Goal: Book appointment/travel/reservation

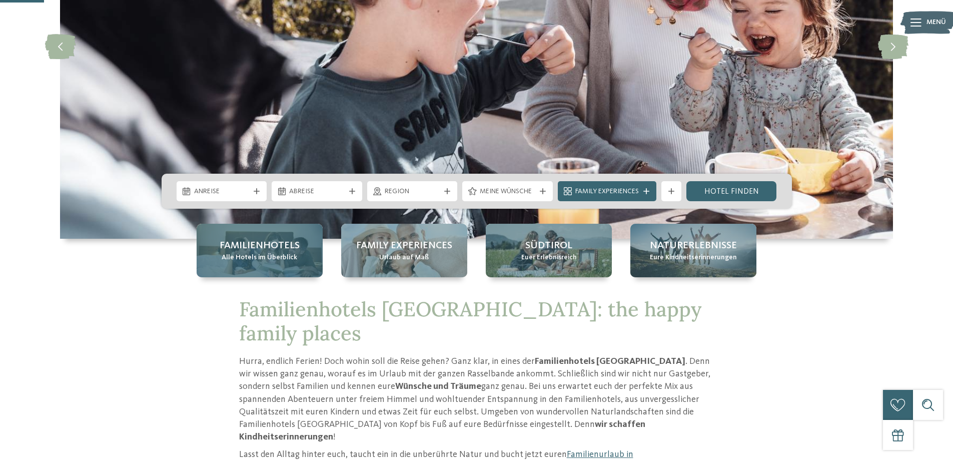
scroll to position [200, 0]
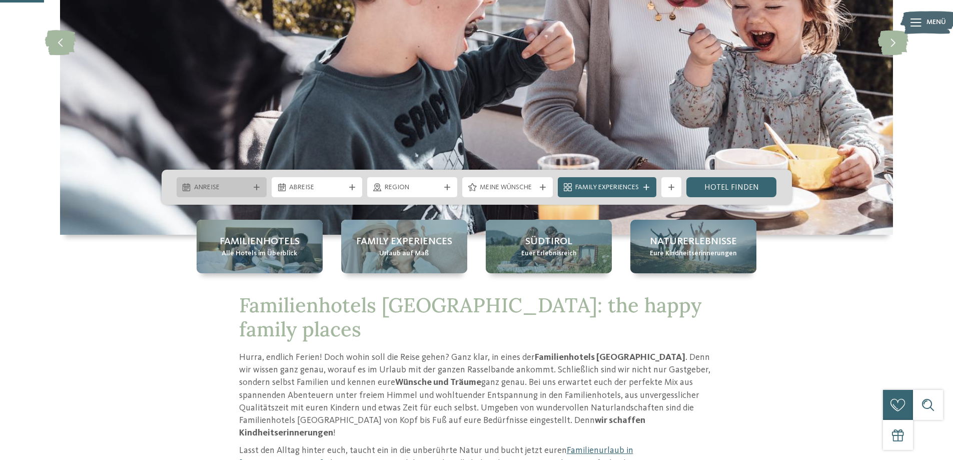
click at [242, 180] on div "Anreise" at bounding box center [222, 187] width 91 height 20
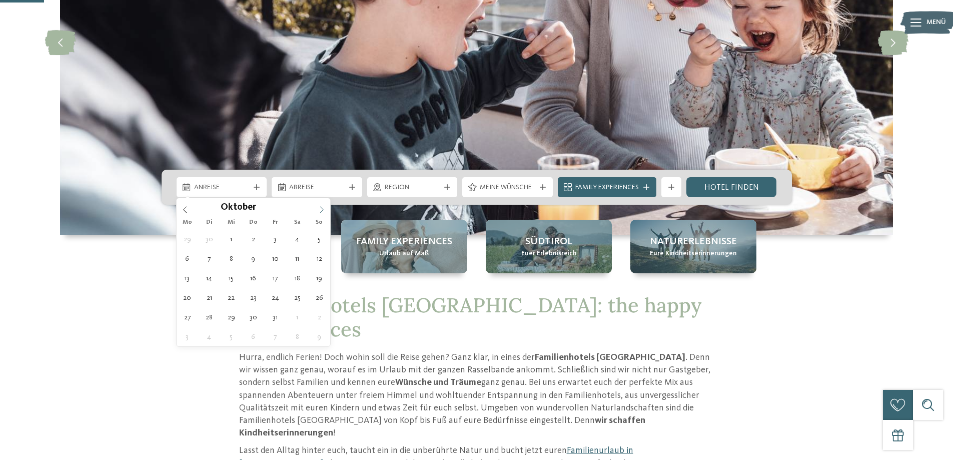
click at [317, 208] on span at bounding box center [321, 206] width 17 height 17
type input "****"
click at [317, 208] on span at bounding box center [321, 206] width 17 height 17
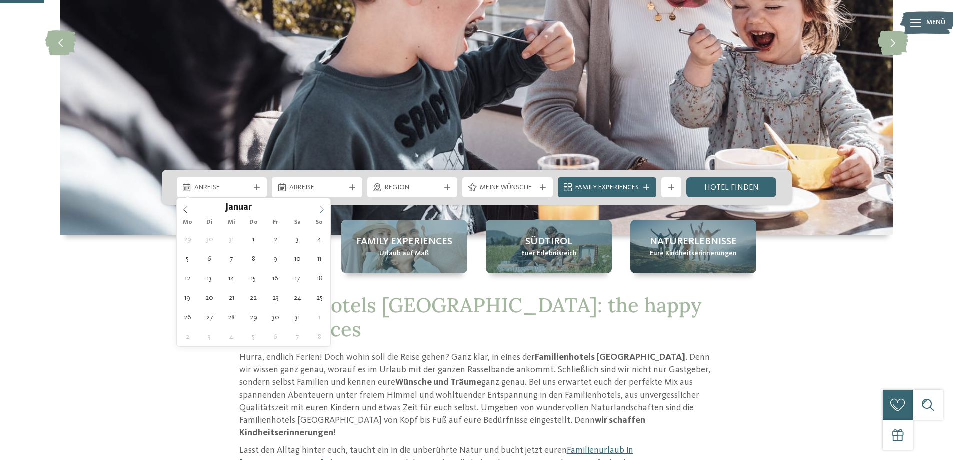
click at [317, 208] on span at bounding box center [321, 206] width 17 height 17
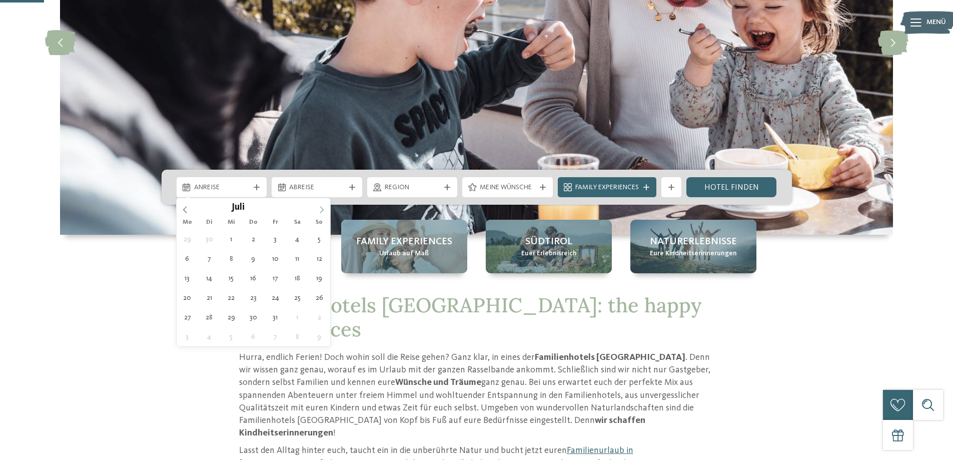
click at [317, 208] on span at bounding box center [321, 206] width 17 height 17
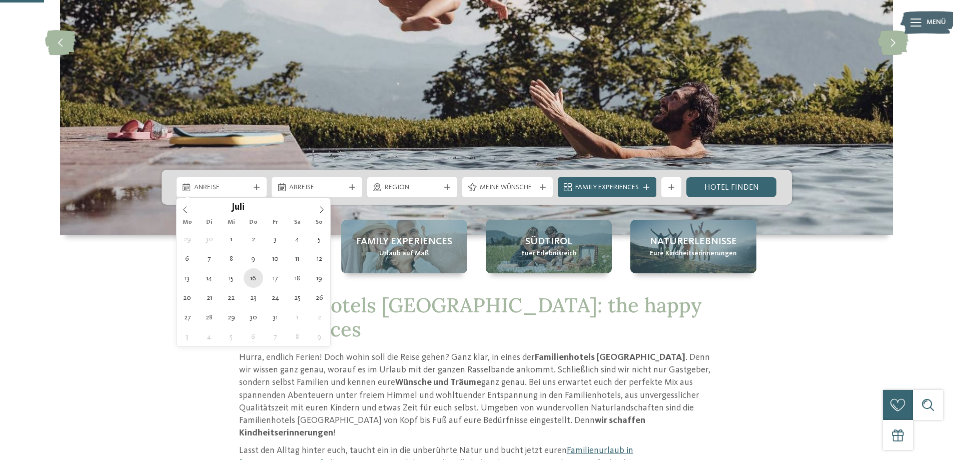
type div "[DATE]"
type input "****"
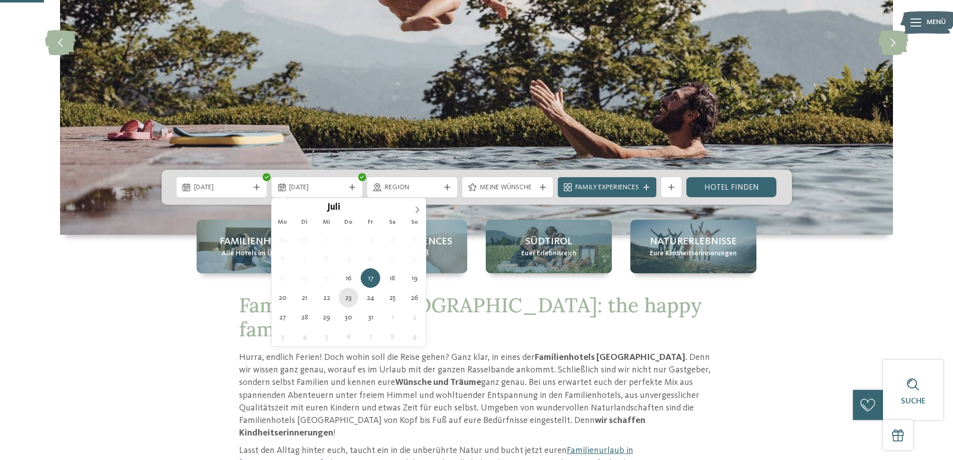
type div "[DATE]"
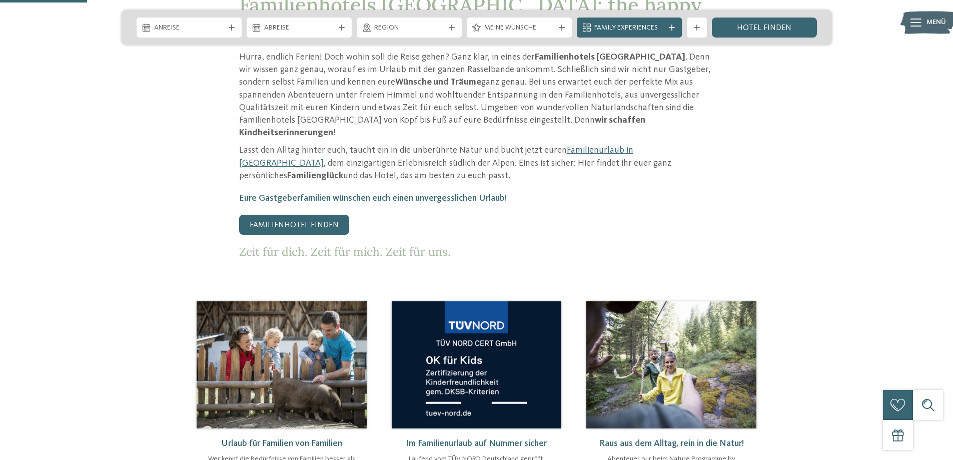
scroll to position [250, 0]
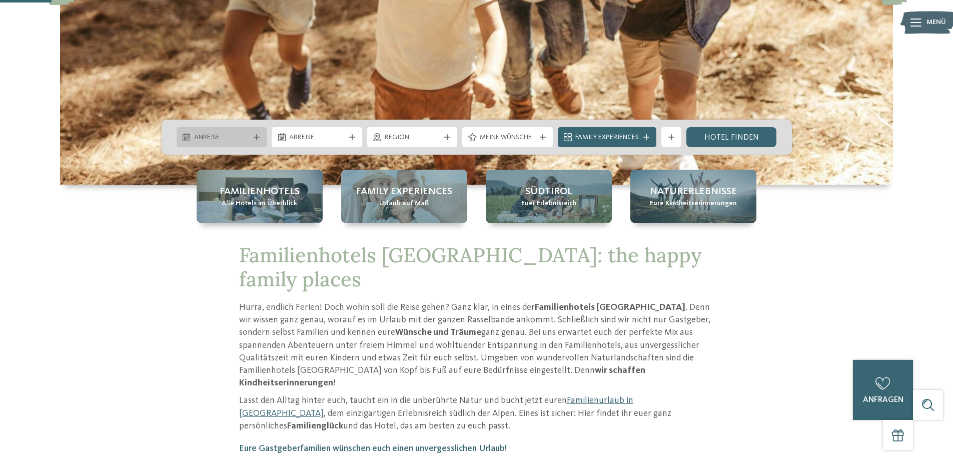
click at [244, 131] on div "Anreise" at bounding box center [222, 137] width 91 height 20
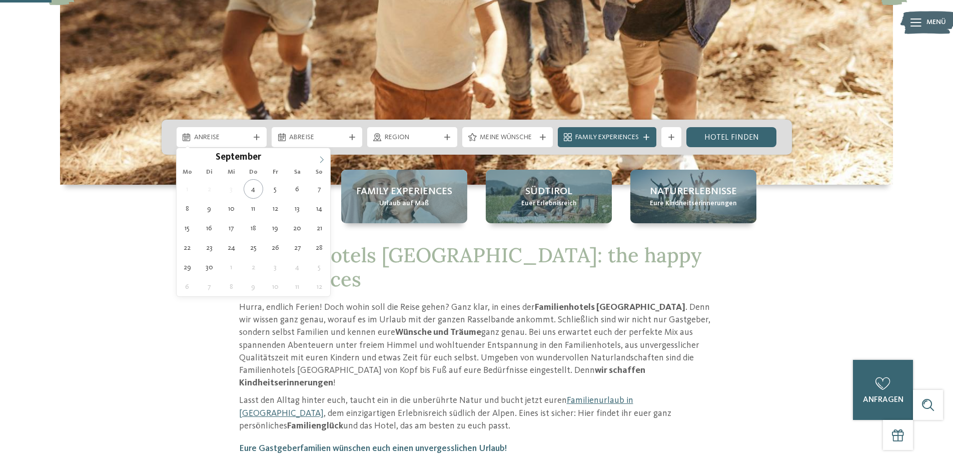
click at [319, 158] on icon at bounding box center [321, 159] width 7 height 7
type input "****"
click at [319, 158] on icon at bounding box center [321, 159] width 7 height 7
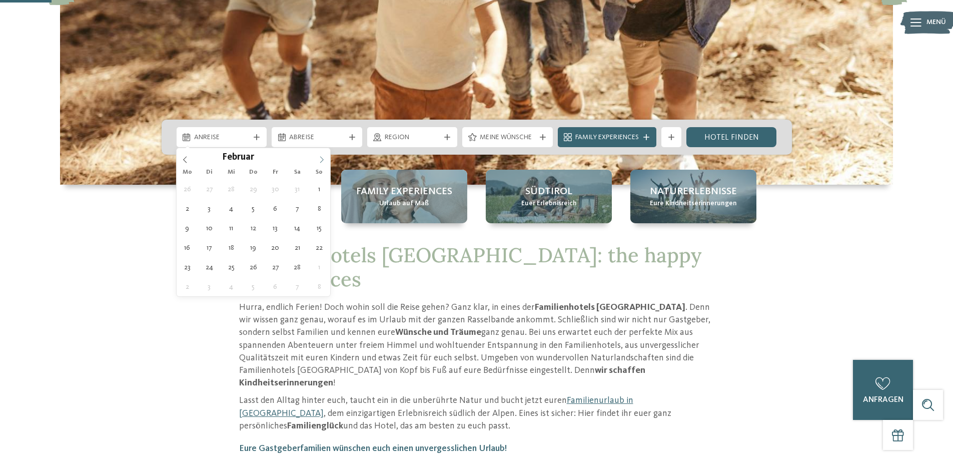
click at [319, 158] on icon at bounding box center [321, 159] width 7 height 7
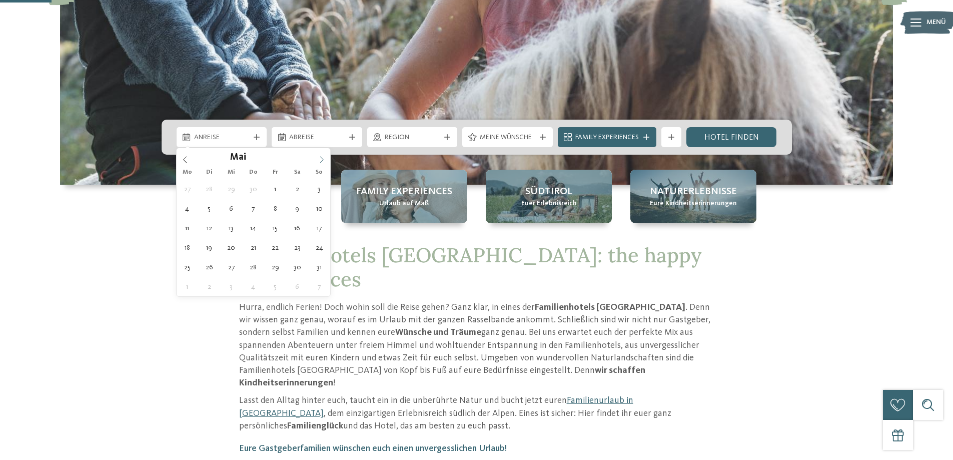
click at [319, 158] on icon at bounding box center [321, 159] width 7 height 7
type div "[DATE]"
type input "****"
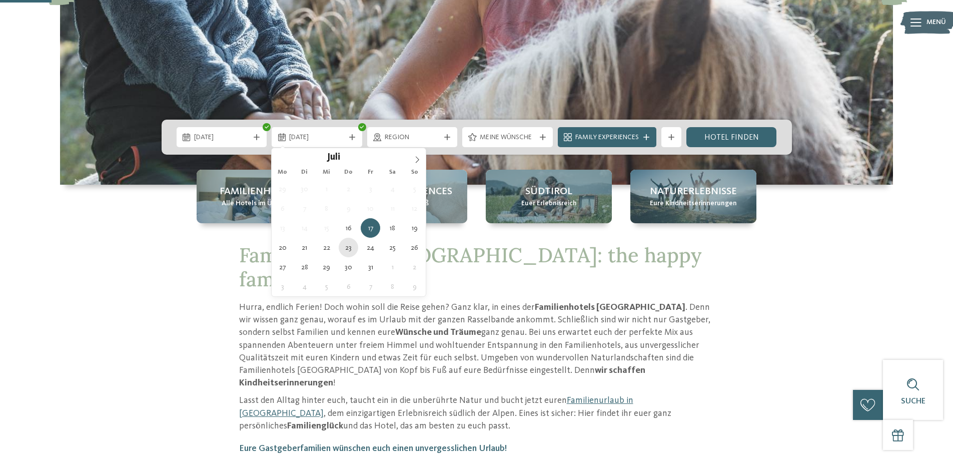
type div "[DATE]"
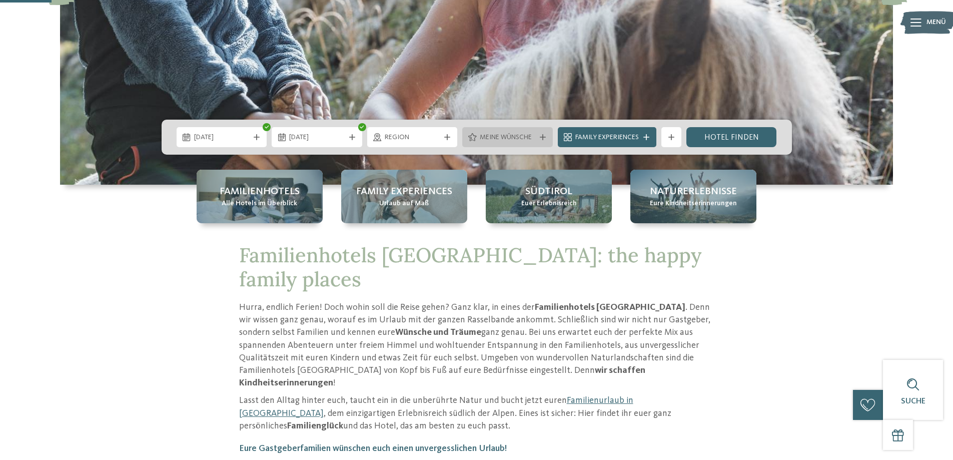
click at [505, 139] on span "Meine Wünsche" at bounding box center [508, 138] width 56 height 10
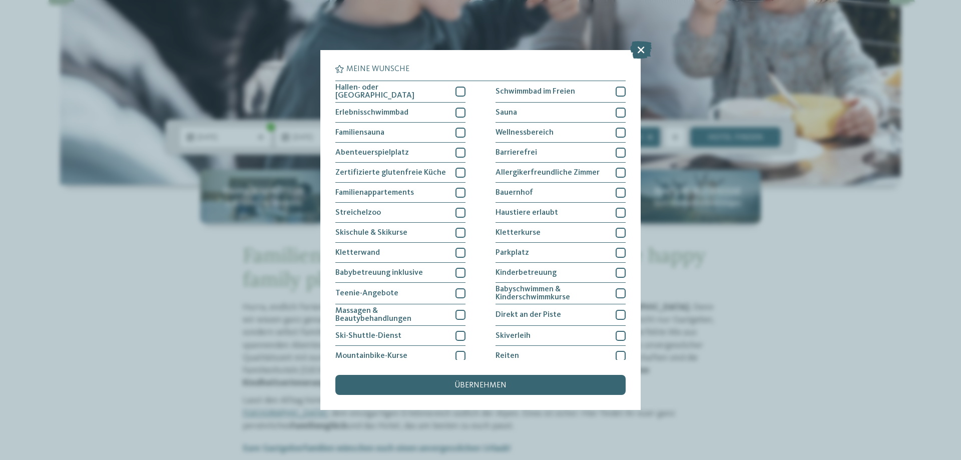
click at [168, 284] on div "Meine Wünsche Hallen- oder Schleusenbad Schwimmbad im Freien" at bounding box center [480, 230] width 961 height 460
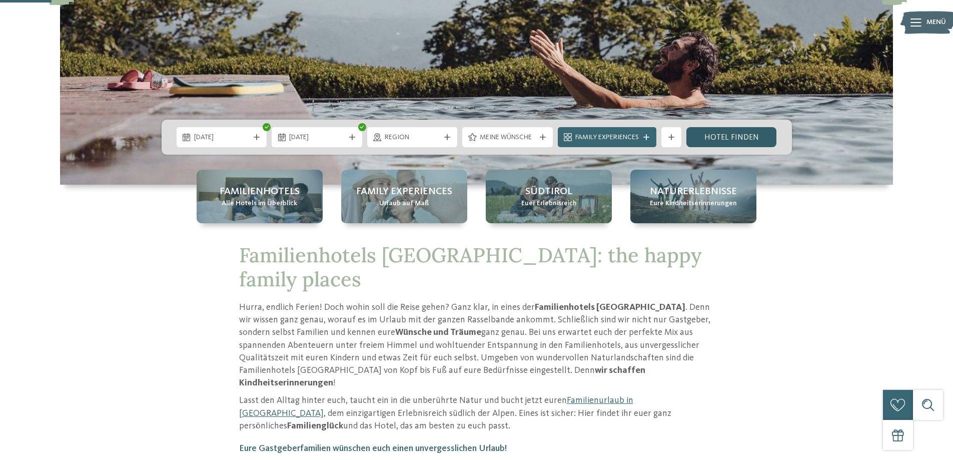
click at [740, 138] on link "Hotel finden" at bounding box center [731, 137] width 91 height 20
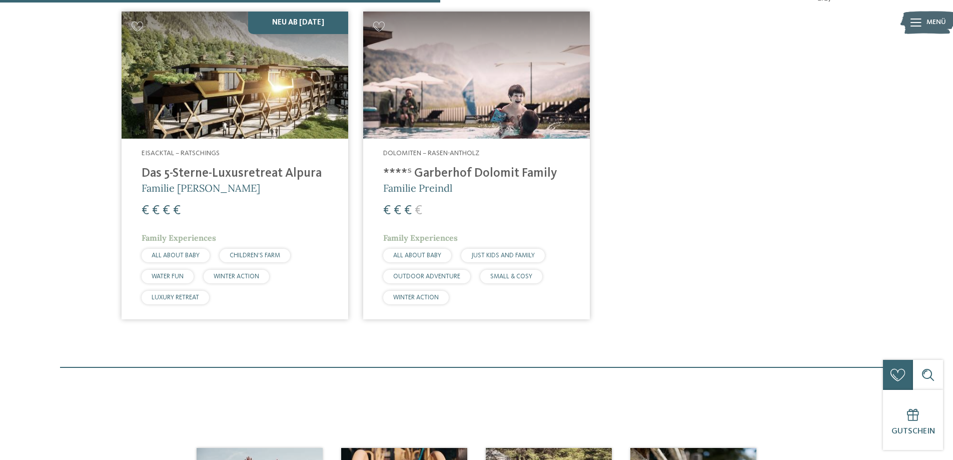
scroll to position [378, 0]
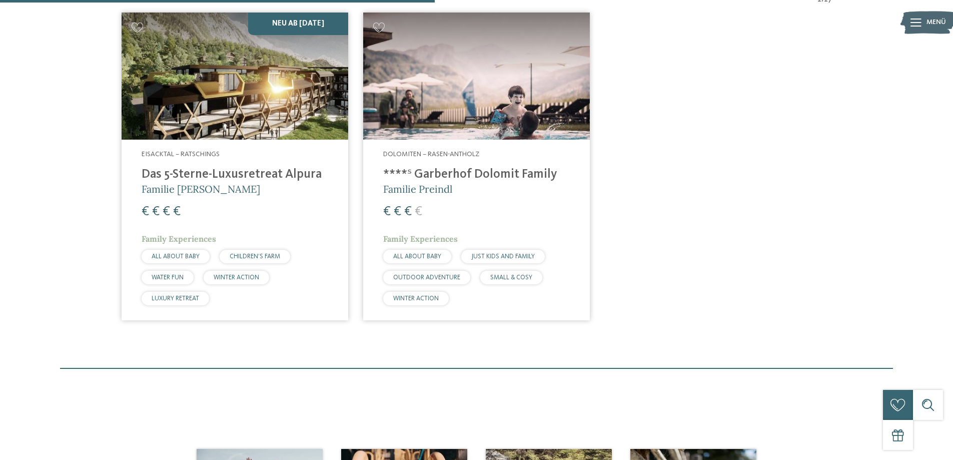
click at [495, 76] on img at bounding box center [476, 77] width 227 height 128
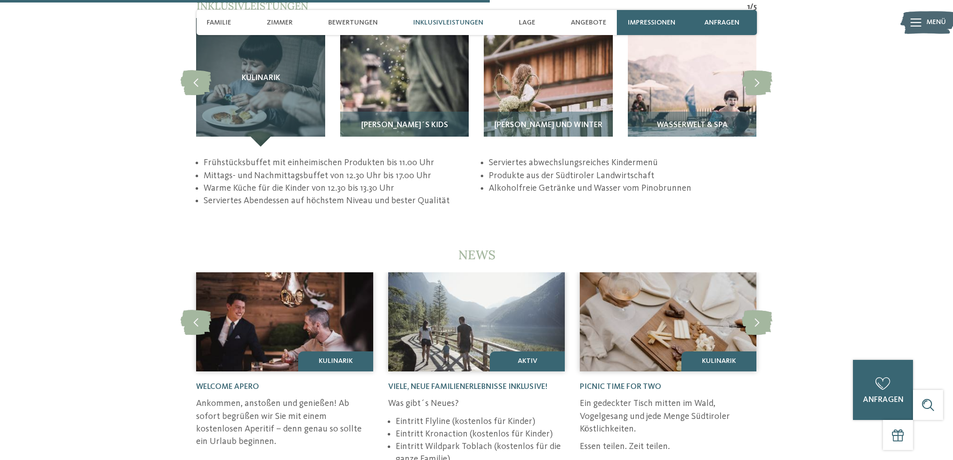
scroll to position [2101, 0]
